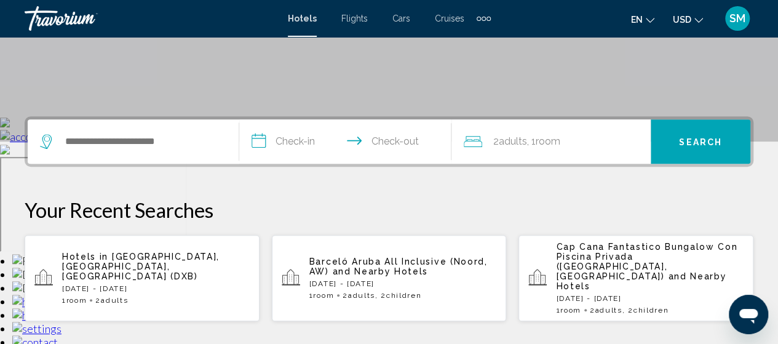
scroll to position [205, 0]
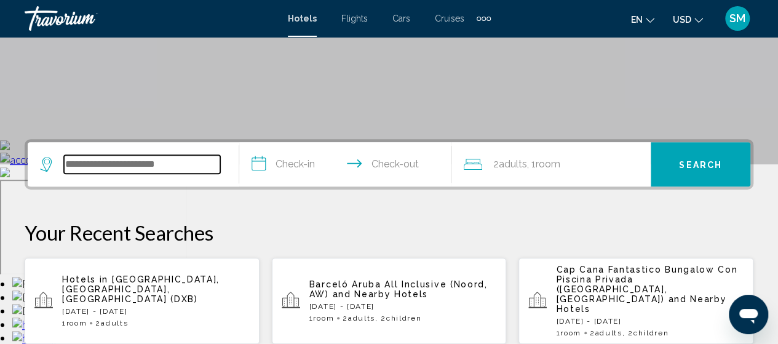
click at [118, 156] on input "Search widget" at bounding box center [142, 164] width 156 height 18
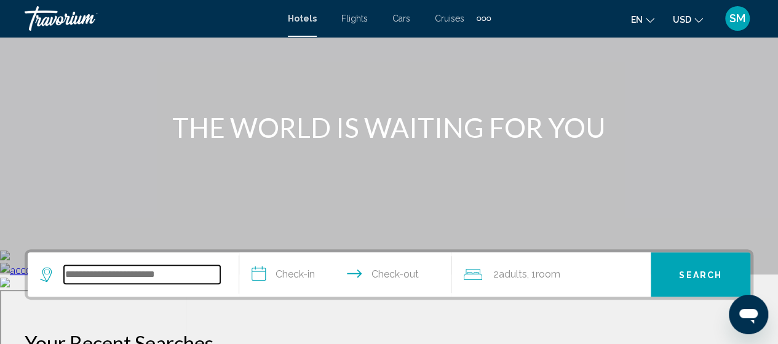
scroll to position [98, 0]
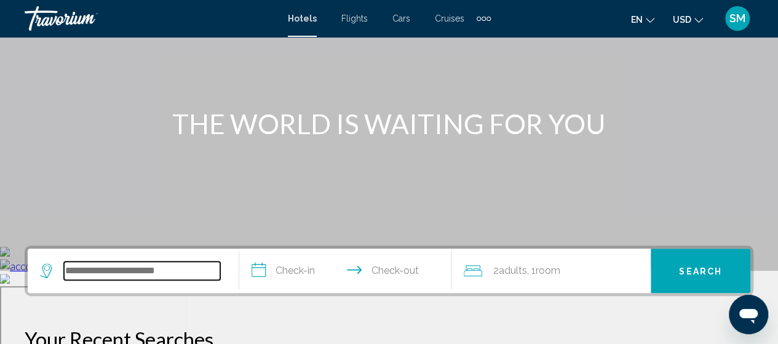
click at [87, 270] on input "Search widget" at bounding box center [142, 270] width 156 height 18
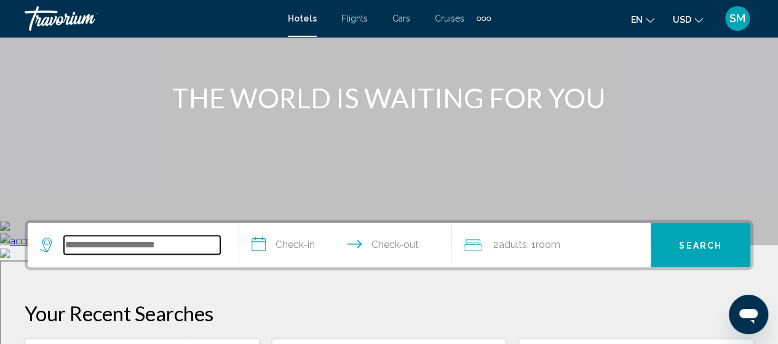
scroll to position [127, 0]
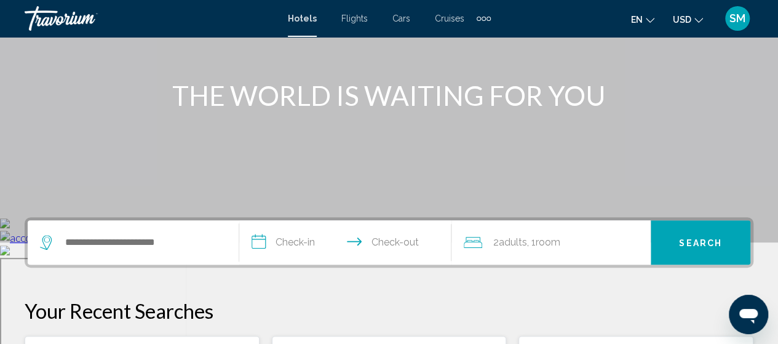
click at [445, 23] on div "Hotels Flights Cars Cruises Activities Hotels Flights Cars Cruises Activities" at bounding box center [389, 19] width 203 height 20
click at [448, 19] on span "Cruises" at bounding box center [450, 19] width 30 height 10
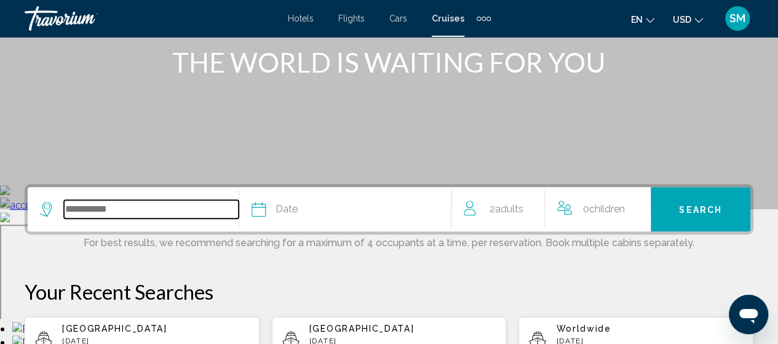
click at [141, 214] on input "Search widget" at bounding box center [151, 209] width 175 height 18
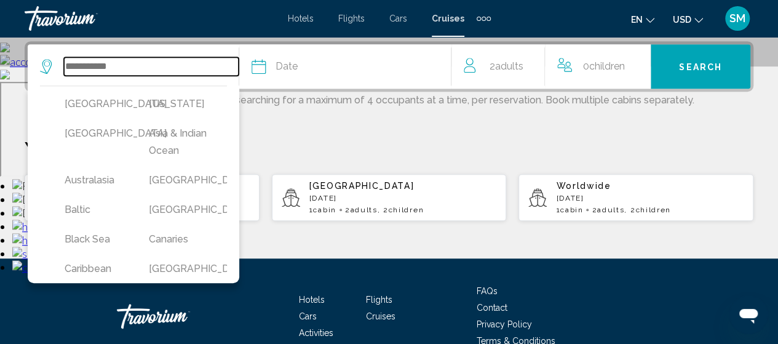
scroll to position [304, 0]
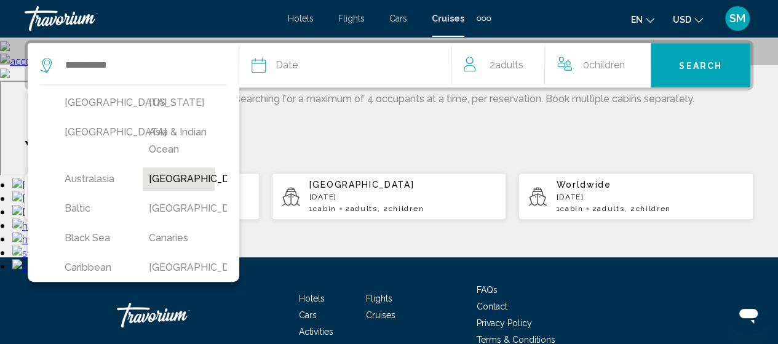
click at [171, 191] on button "[GEOGRAPHIC_DATA]" at bounding box center [179, 178] width 72 height 23
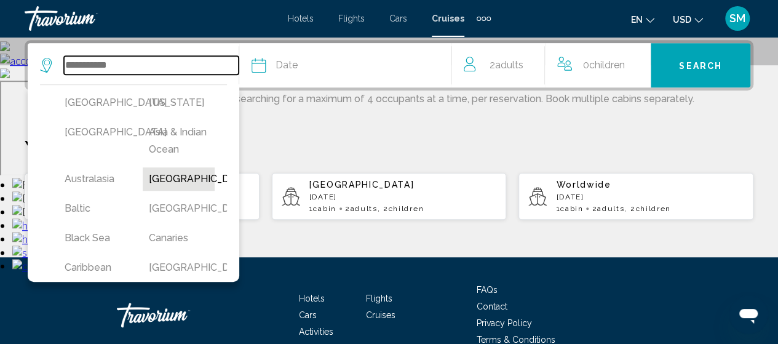
type input "*******"
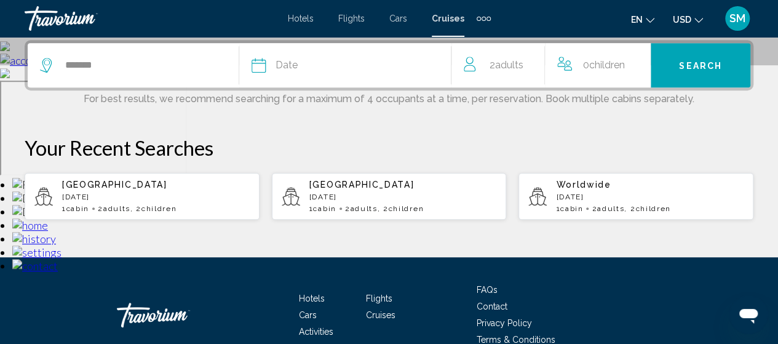
click at [341, 60] on div "Date" at bounding box center [351, 65] width 199 height 17
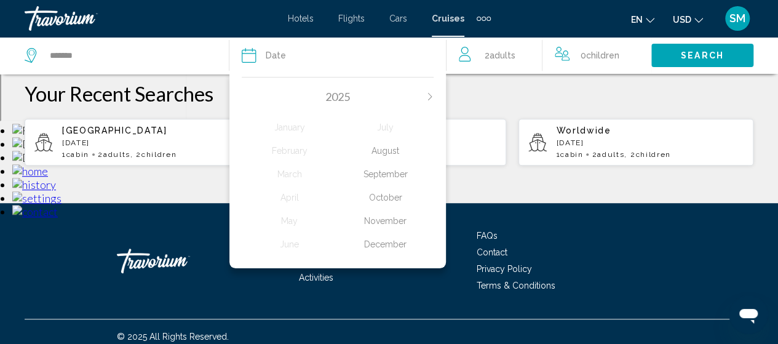
scroll to position [363, 0]
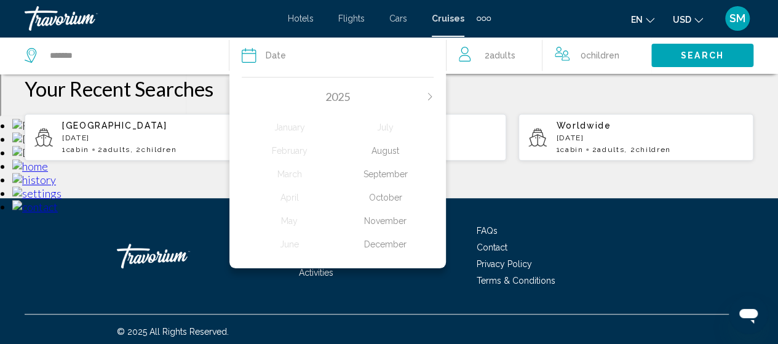
click at [431, 91] on div "2025" at bounding box center [338, 97] width 192 height 14
click at [429, 97] on icon "Next month" at bounding box center [429, 96] width 7 height 7
click at [289, 246] on div "June" at bounding box center [290, 244] width 96 height 22
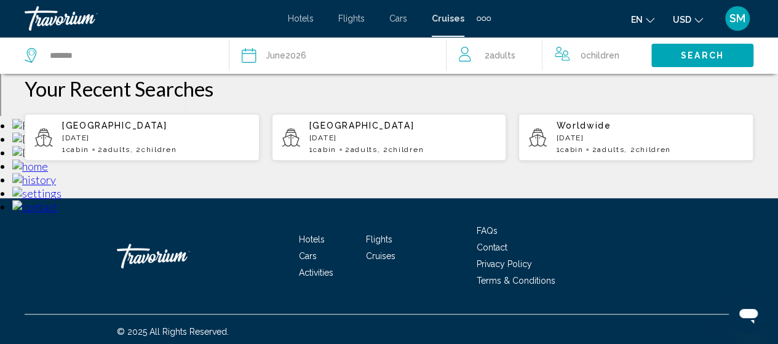
click at [609, 50] on span "Children" at bounding box center [602, 55] width 33 height 10
click at [524, 50] on div "2 Adult Adults" at bounding box center [505, 56] width 92 height 22
click at [652, 52] on icon "Increment children" at bounding box center [650, 52] width 11 height 11
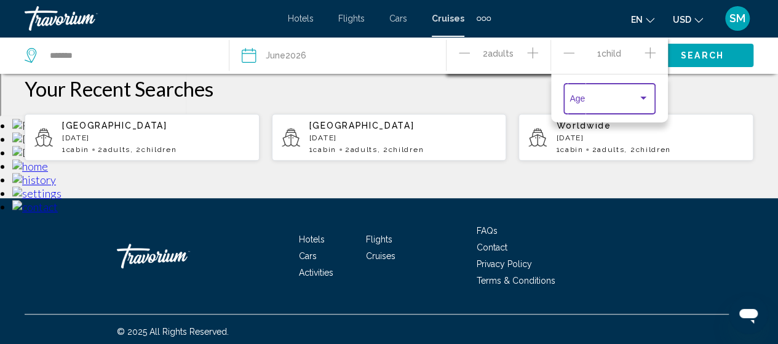
click at [626, 98] on span "Travelers: 2 adults, 1 child" at bounding box center [604, 101] width 68 height 10
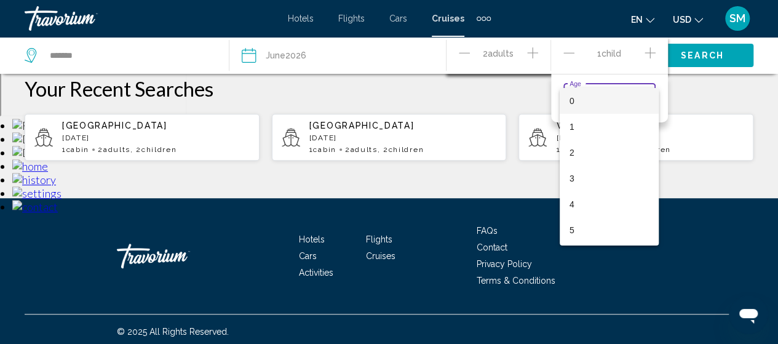
click at [648, 51] on div at bounding box center [389, 172] width 778 height 344
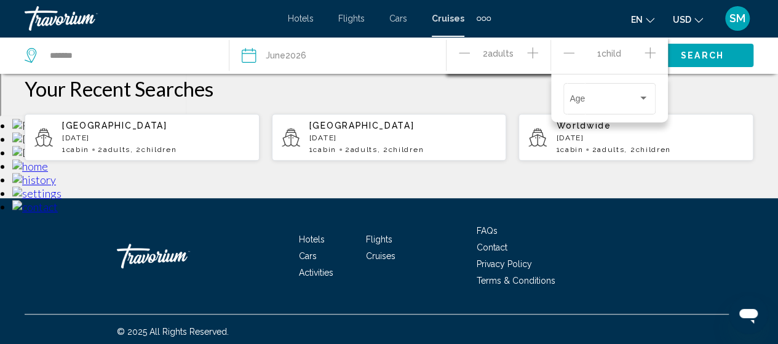
click at [648, 51] on icon "Increment children" at bounding box center [650, 53] width 11 height 15
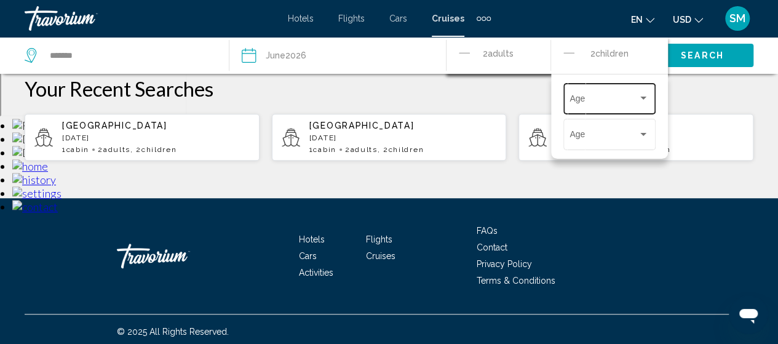
click at [613, 102] on span "Travelers: 2 adults, 2 children" at bounding box center [604, 101] width 68 height 10
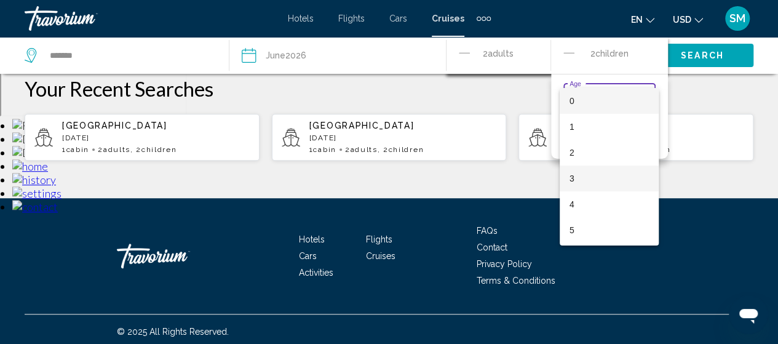
click at [576, 173] on span "3" at bounding box center [609, 178] width 79 height 26
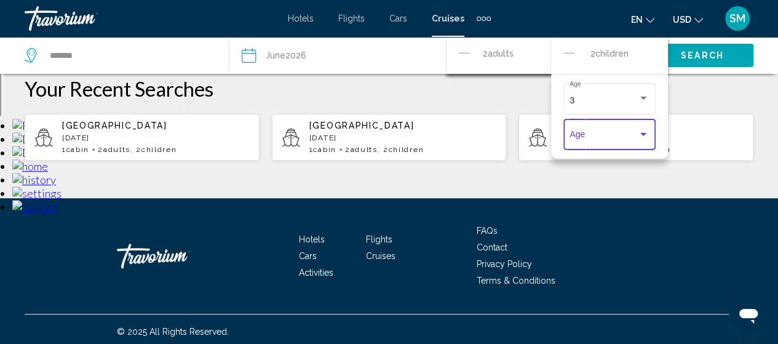
click at [595, 133] on span "Travelers: 2 adults, 2 children" at bounding box center [604, 137] width 68 height 10
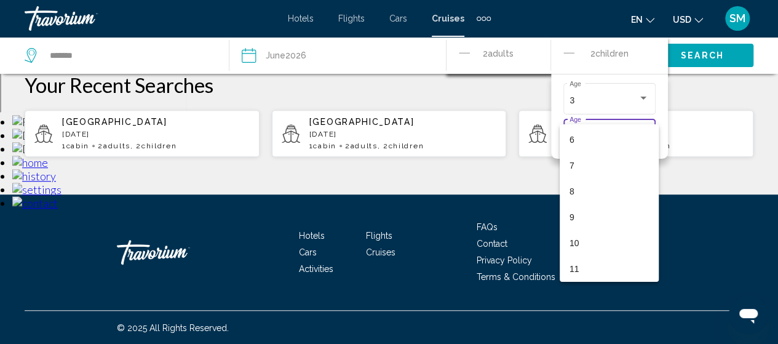
scroll to position [153, 0]
click at [661, 100] on div at bounding box center [389, 172] width 778 height 344
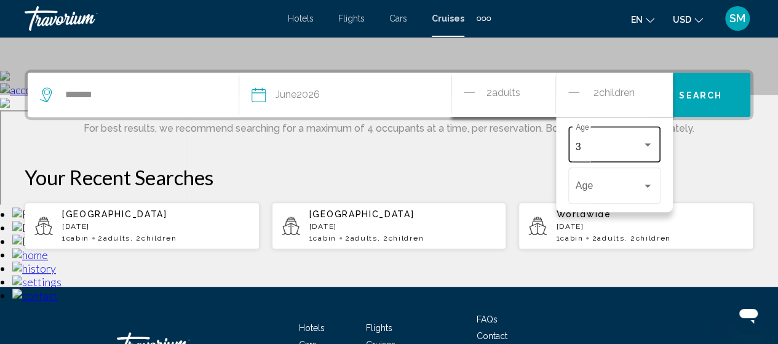
scroll to position [260, 0]
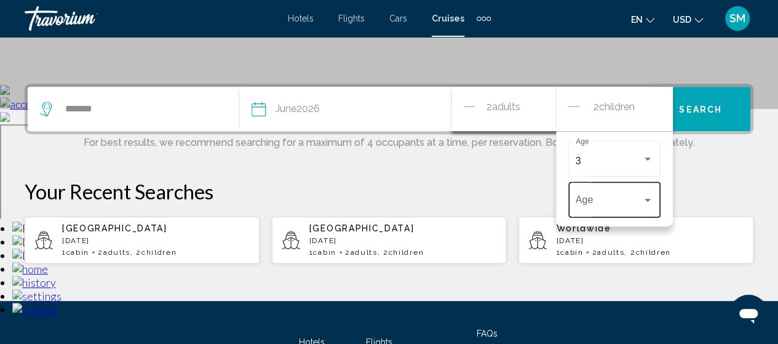
click at [622, 204] on span "Travelers: 2 adults, 2 children" at bounding box center [609, 202] width 66 height 11
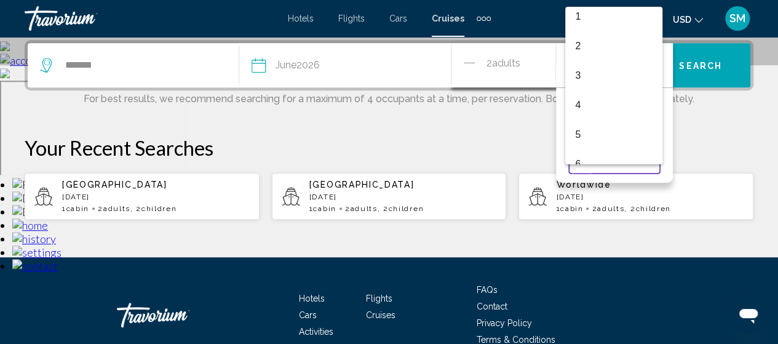
scroll to position [0, 0]
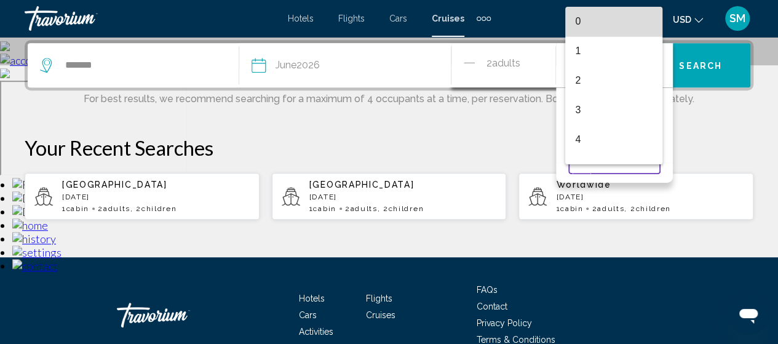
click at [618, 28] on span "0" at bounding box center [614, 22] width 78 height 30
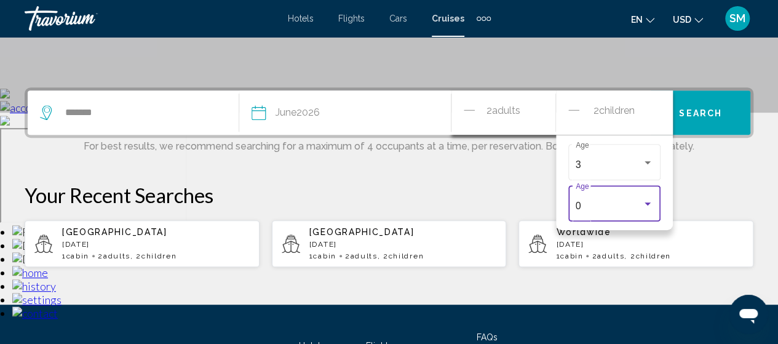
scroll to position [221, 0]
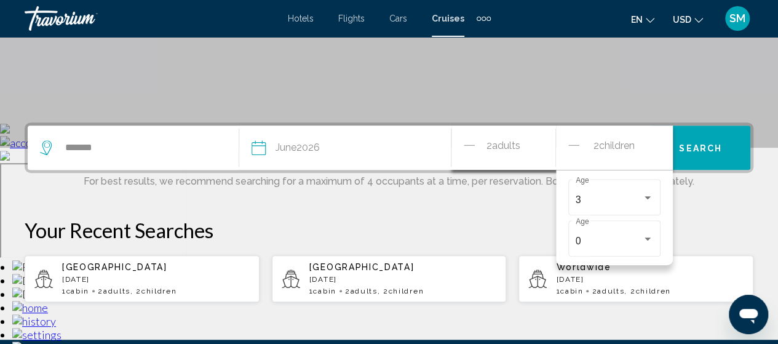
click at [574, 141] on icon "Decrement children" at bounding box center [573, 145] width 11 height 15
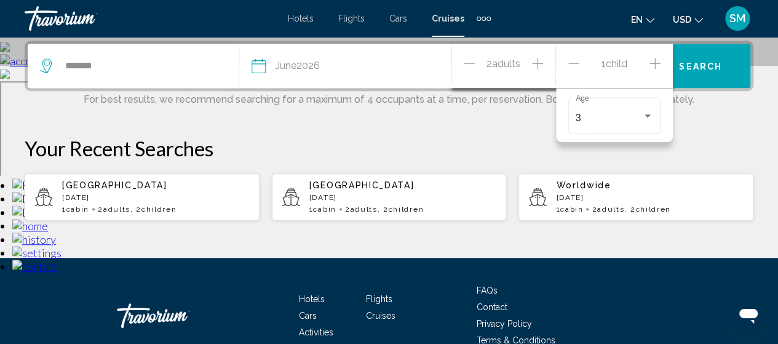
scroll to position [304, 0]
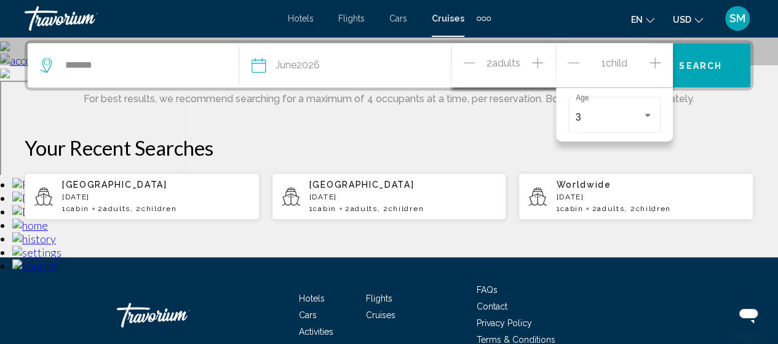
click at [536, 62] on icon "Increment adults" at bounding box center [537, 62] width 11 height 11
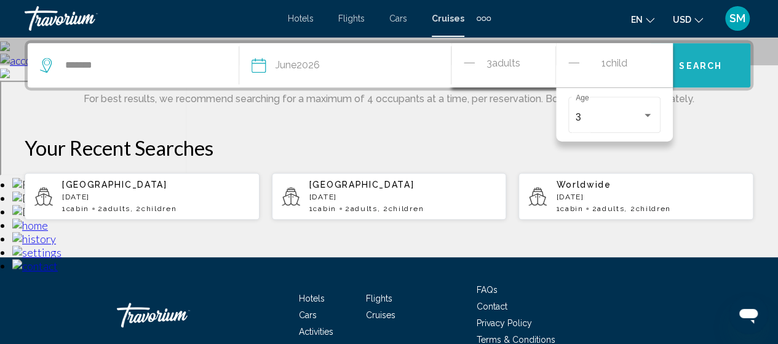
click at [708, 71] on button "Search" at bounding box center [701, 65] width 100 height 44
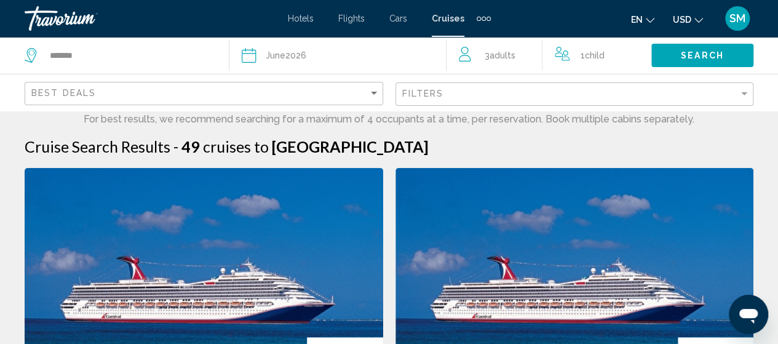
click at [500, 58] on span "Adults" at bounding box center [503, 55] width 26 height 10
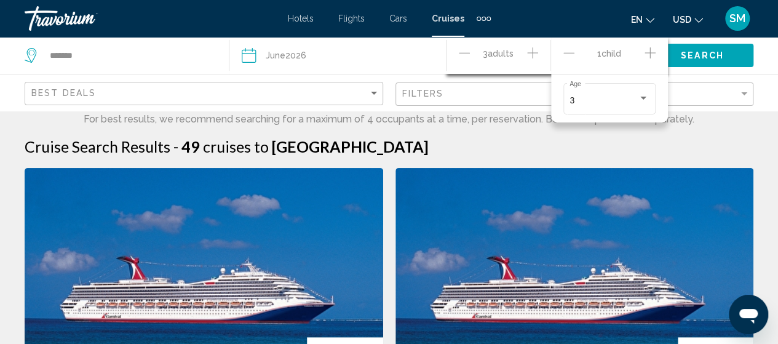
click at [570, 51] on icon "Decrement children" at bounding box center [569, 53] width 11 height 15
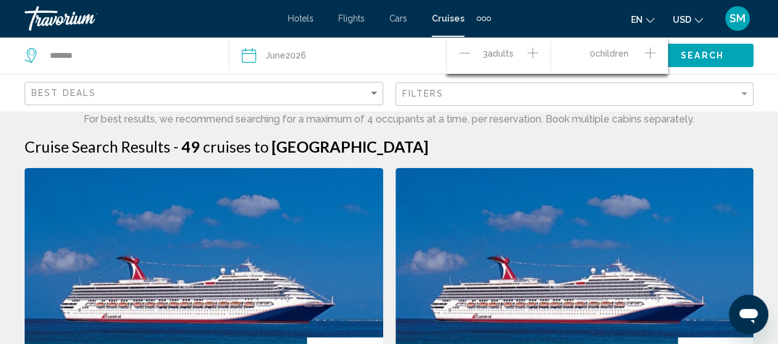
click at [461, 48] on icon "Decrement adults" at bounding box center [464, 53] width 11 height 15
click at [656, 54] on div "0 Child Children" at bounding box center [609, 55] width 117 height 37
click at [647, 54] on icon "Increment children" at bounding box center [650, 53] width 11 height 15
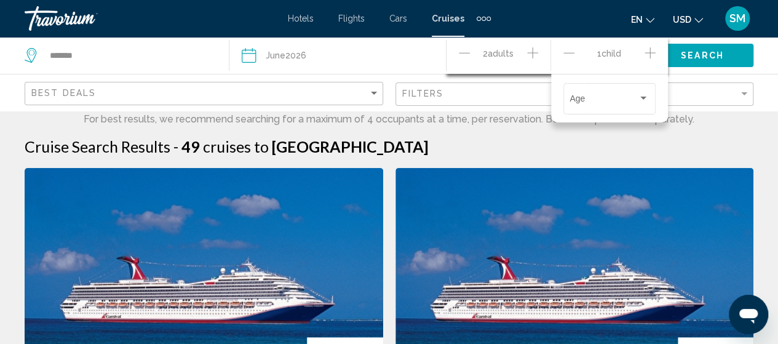
click at [647, 54] on icon "Increment children" at bounding box center [650, 53] width 11 height 15
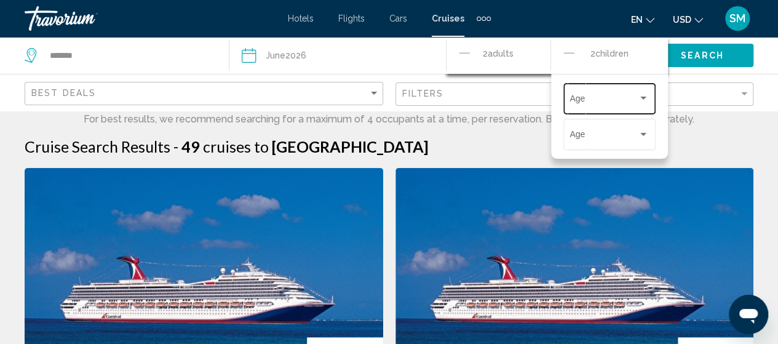
click at [621, 89] on div "Age" at bounding box center [609, 98] width 79 height 34
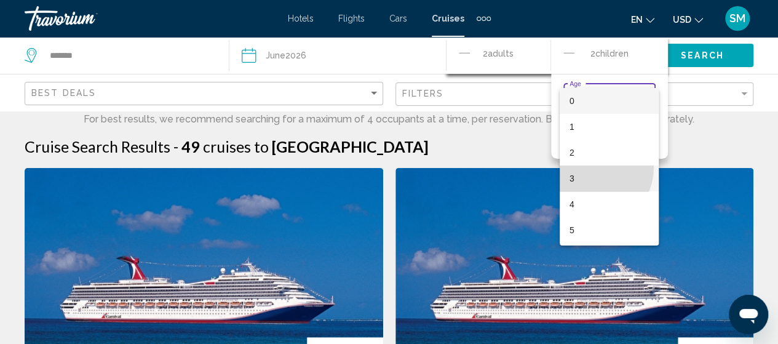
click at [586, 167] on span "3" at bounding box center [609, 178] width 79 height 26
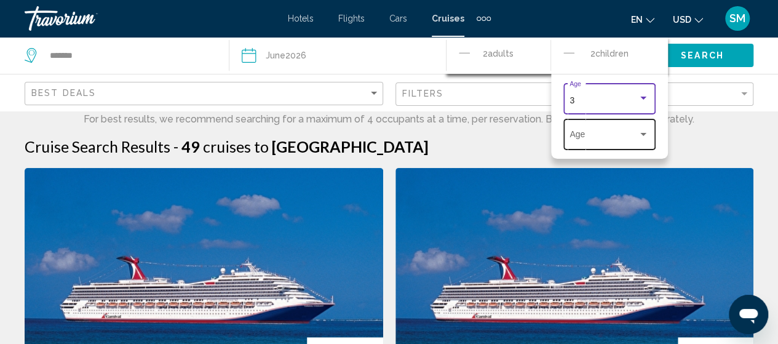
click at [616, 132] on span "Travelers: 2 adults, 2 children" at bounding box center [604, 137] width 68 height 10
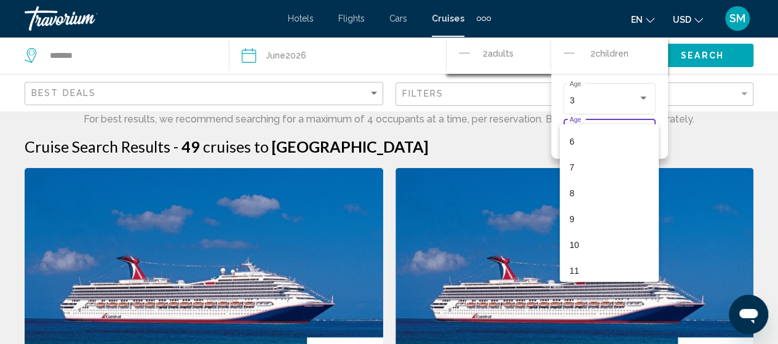
scroll to position [153, 0]
click at [580, 268] on span "11" at bounding box center [609, 269] width 79 height 26
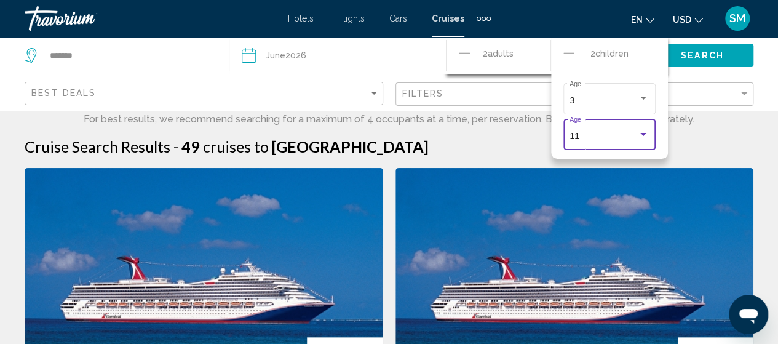
click at [765, 62] on div "Search" at bounding box center [714, 55] width 127 height 37
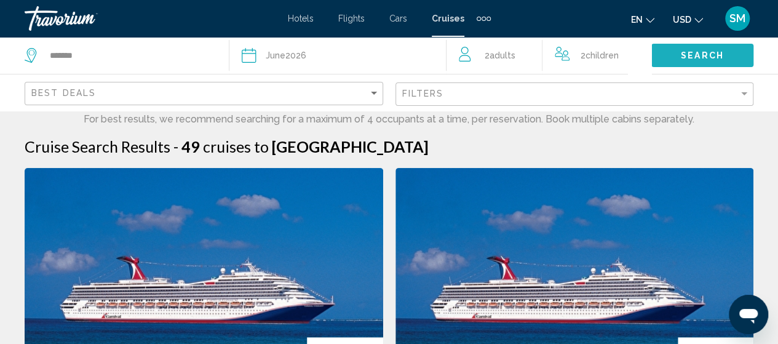
click at [700, 54] on span "Search" at bounding box center [702, 56] width 43 height 10
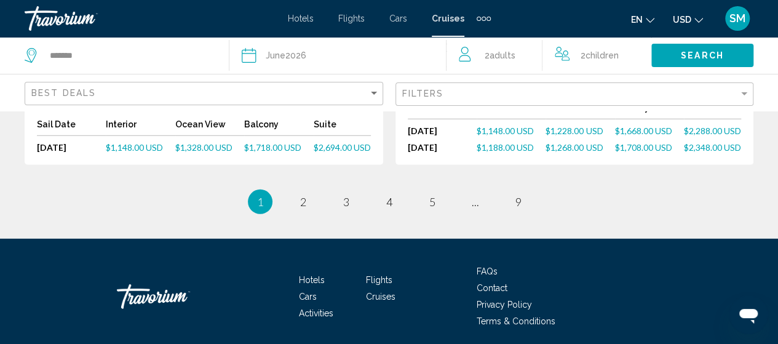
scroll to position [1706, 0]
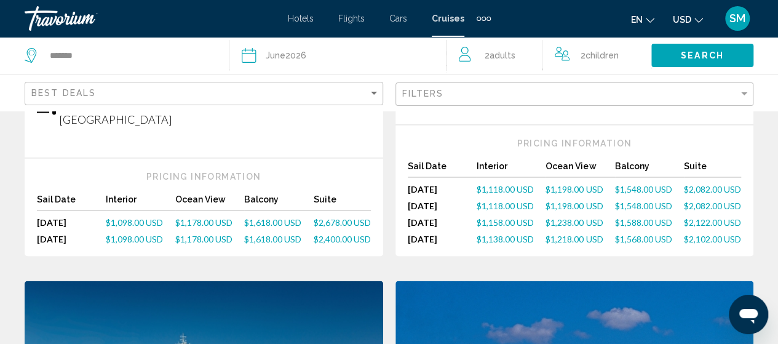
click at [700, 54] on span "Search" at bounding box center [702, 56] width 43 height 10
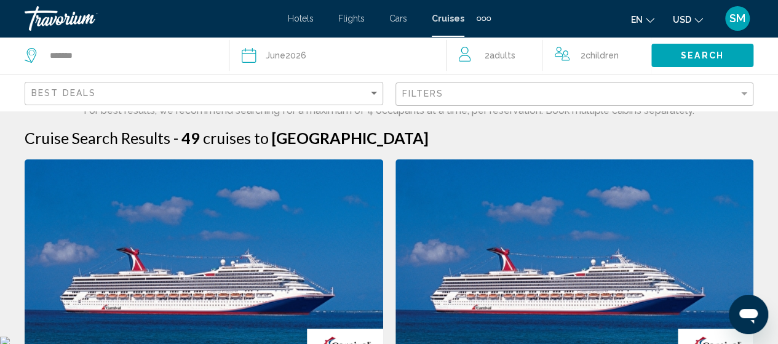
scroll to position [0, 0]
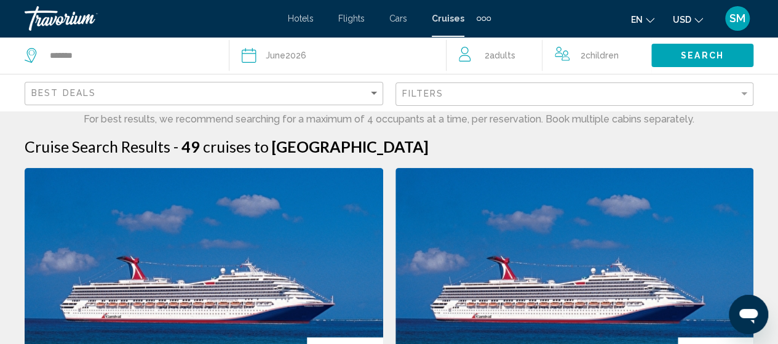
click at [297, 15] on span "Hotels" at bounding box center [301, 19] width 26 height 10
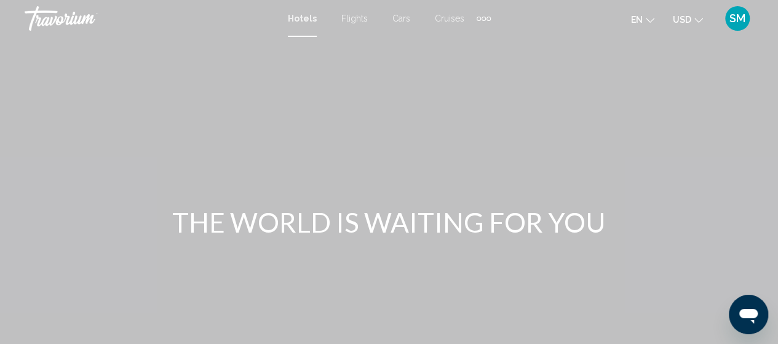
scroll to position [258, 0]
